Goal: Share content

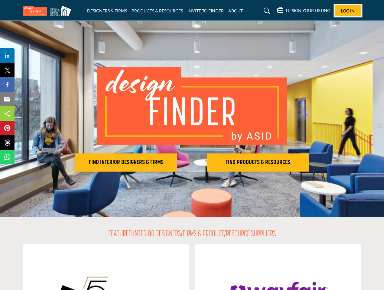
click at [348, 11] on span "Log In" at bounding box center [348, 10] width 14 height 5
click at [126, 163] on h2 "FIND INTERIOR DESIGNERS & FIRMS" at bounding box center [126, 162] width 98 height 7
click at [258, 163] on h2 "FIND PRODUCTS & RESOURCES" at bounding box center [258, 162] width 98 height 7
click at [7, 56] on span "Share" at bounding box center [10, 55] width 17 height 7
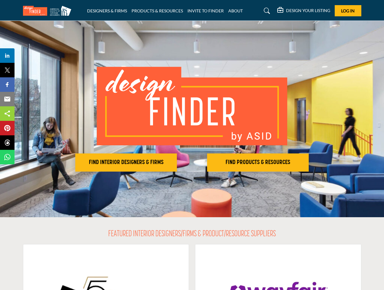
click at [7, 70] on span "Tweet" at bounding box center [10, 70] width 17 height 7
click at [7, 85] on span "Share" at bounding box center [10, 84] width 17 height 7
click at [7, 99] on span "Email" at bounding box center [10, 99] width 17 height 7
click at [7, 114] on span "Share" at bounding box center [10, 113] width 17 height 7
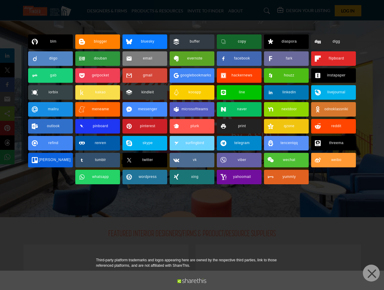
click at [7, 128] on span "Pin" at bounding box center [7, 128] width 11 height 7
